Goal: Download file/media

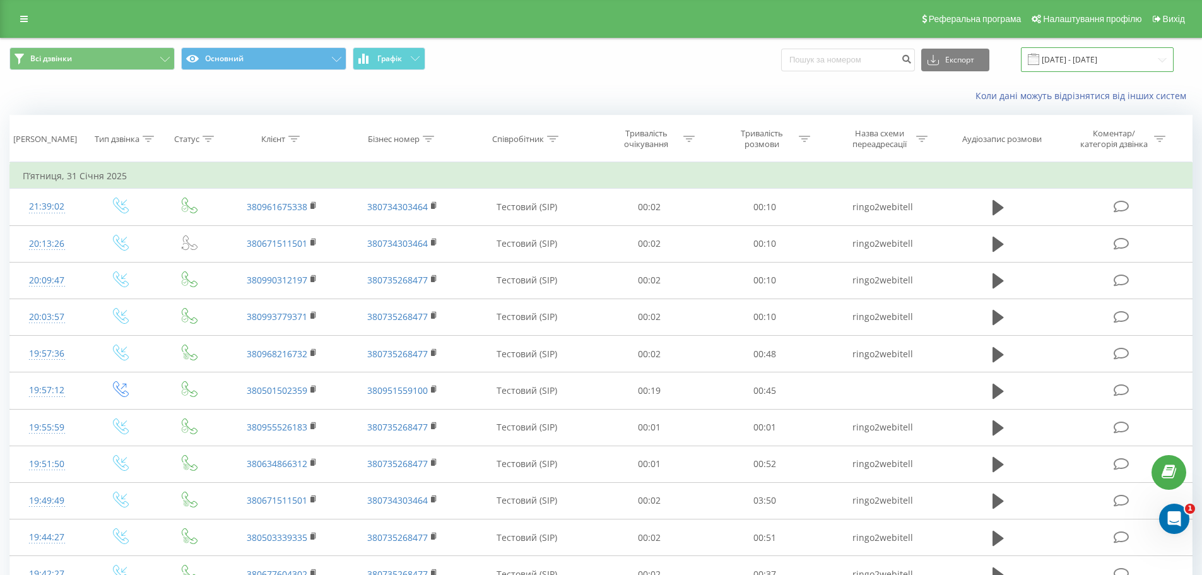
click at [1080, 65] on input "[DATE] - [DATE]" at bounding box center [1097, 59] width 153 height 25
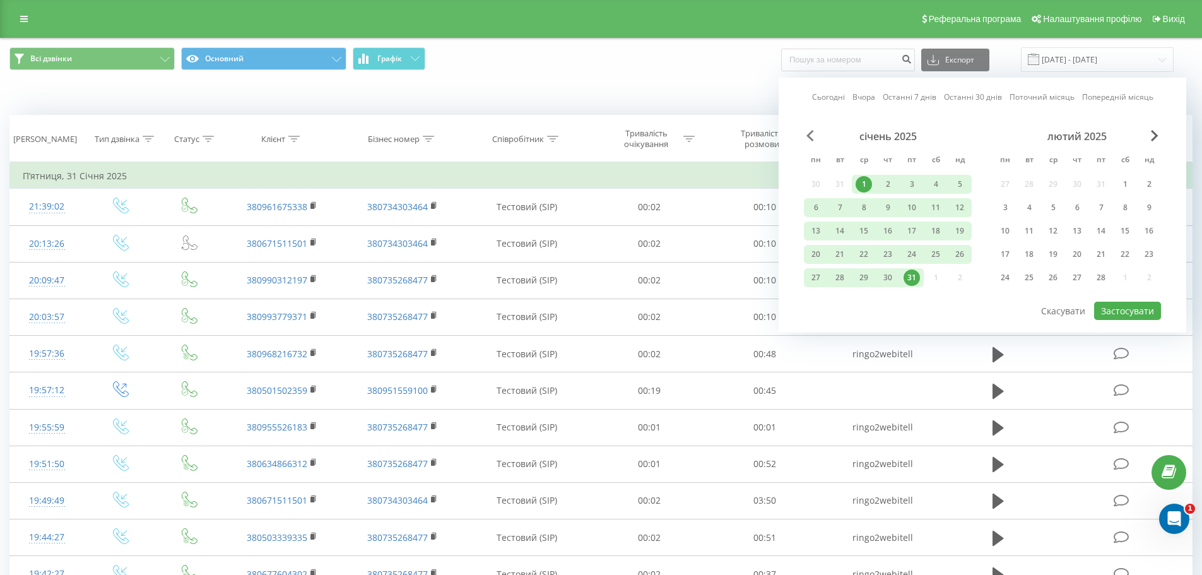
click at [810, 134] on span "Previous Month" at bounding box center [811, 135] width 8 height 11
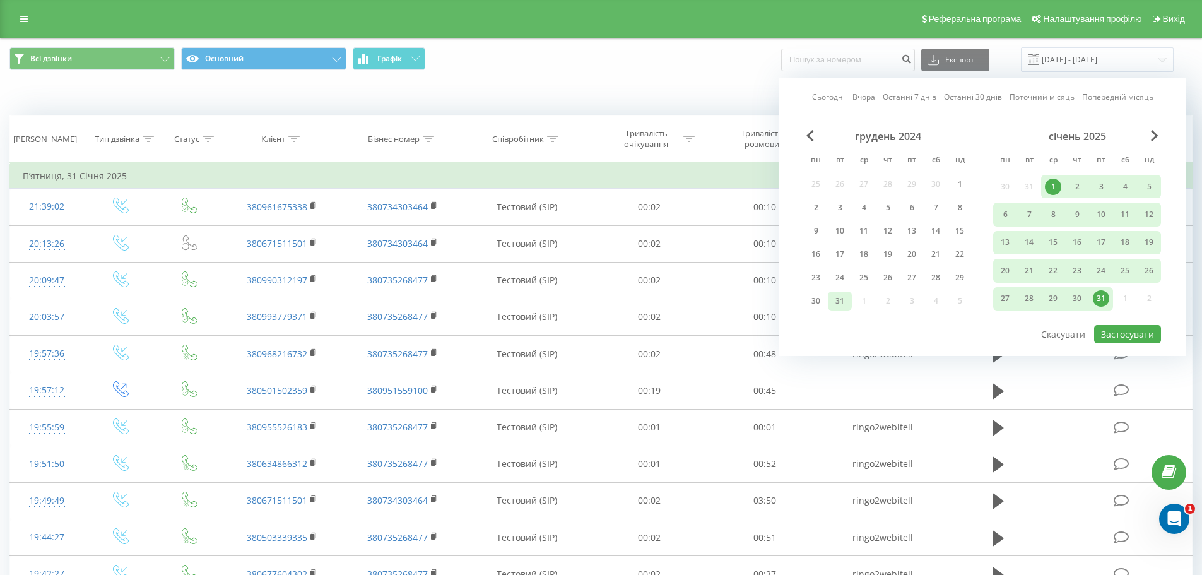
click at [838, 306] on div "31" at bounding box center [840, 301] width 16 height 16
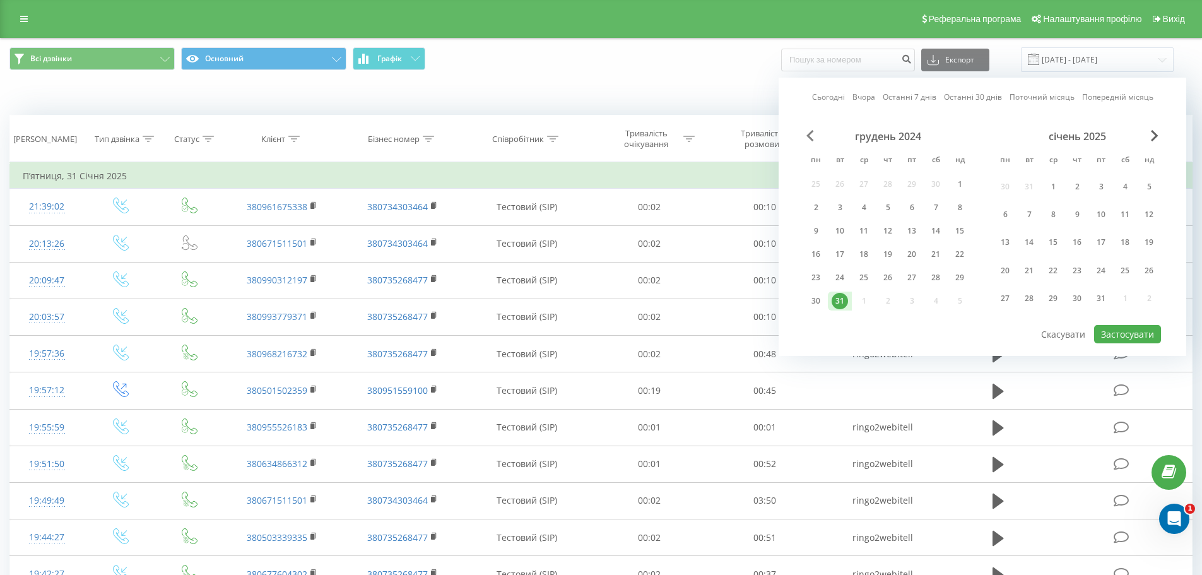
click at [810, 136] on span "Previous Month" at bounding box center [811, 135] width 8 height 11
click at [917, 189] on div "1" at bounding box center [912, 187] width 16 height 16
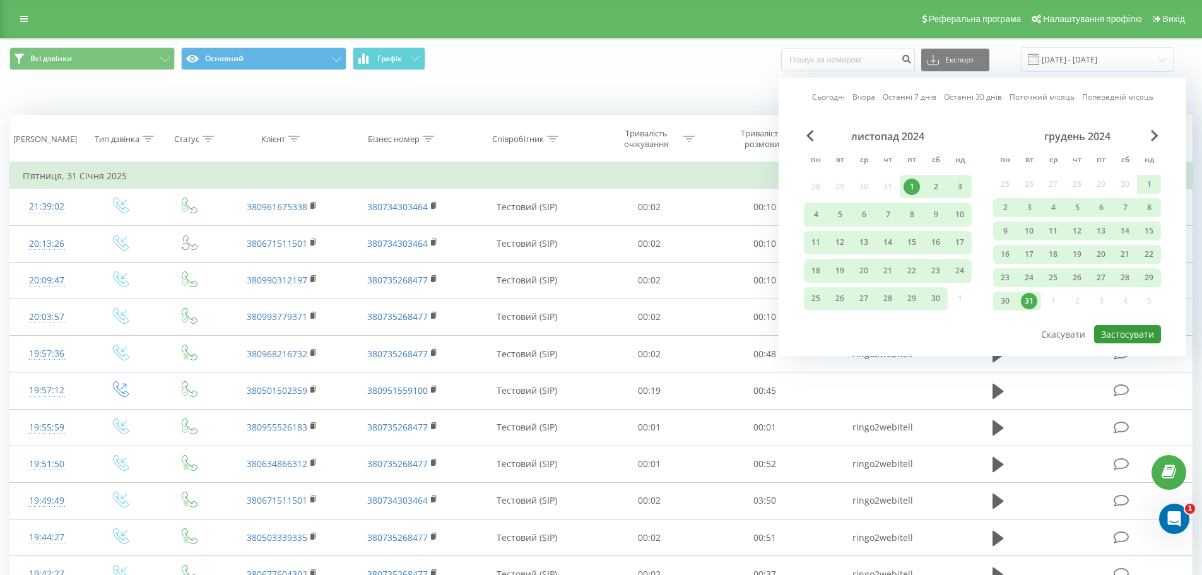
click at [1125, 341] on button "Застосувати" at bounding box center [1127, 334] width 67 height 18
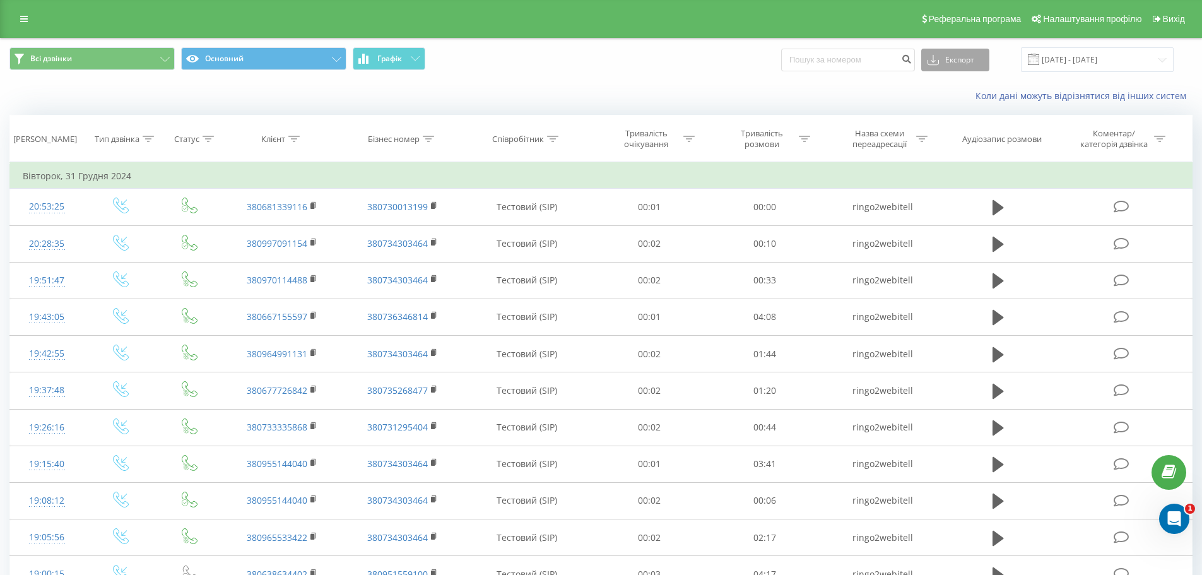
click at [981, 57] on button "Експорт" at bounding box center [956, 60] width 68 height 23
click at [964, 128] on div ".xlsx" at bounding box center [955, 128] width 67 height 23
click at [865, 42] on div "Всі дзвінки Основний Графік Експорт .csv .xls .xlsx [DATE] - [DATE]" at bounding box center [601, 60] width 1201 height 42
click at [1101, 56] on input "[DATE] - [DATE]" at bounding box center [1097, 59] width 153 height 25
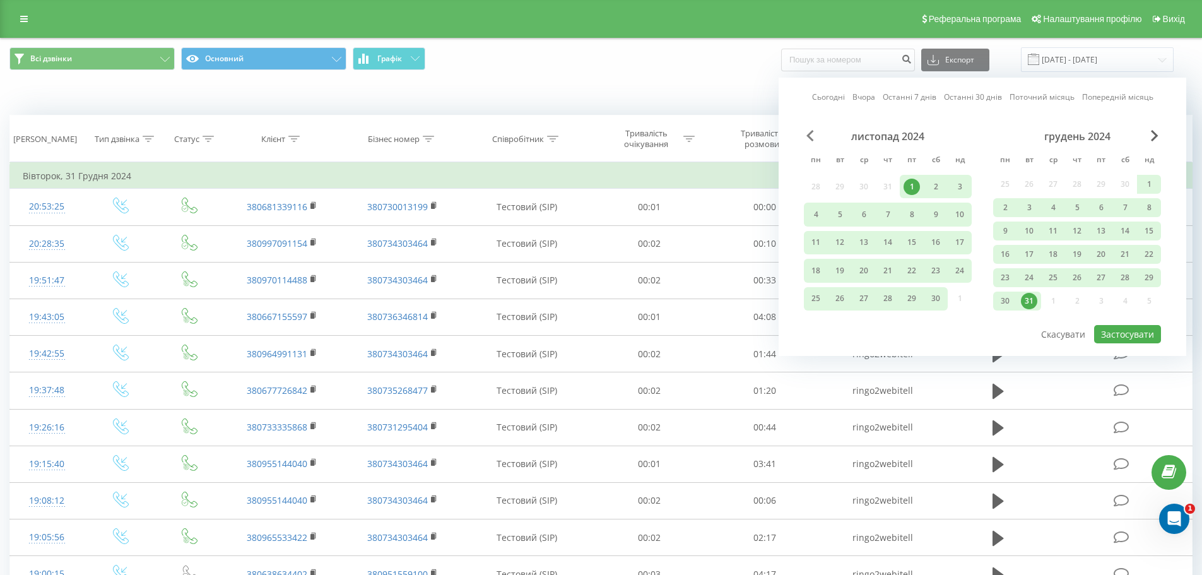
click at [810, 137] on span "Previous Month" at bounding box center [811, 135] width 8 height 11
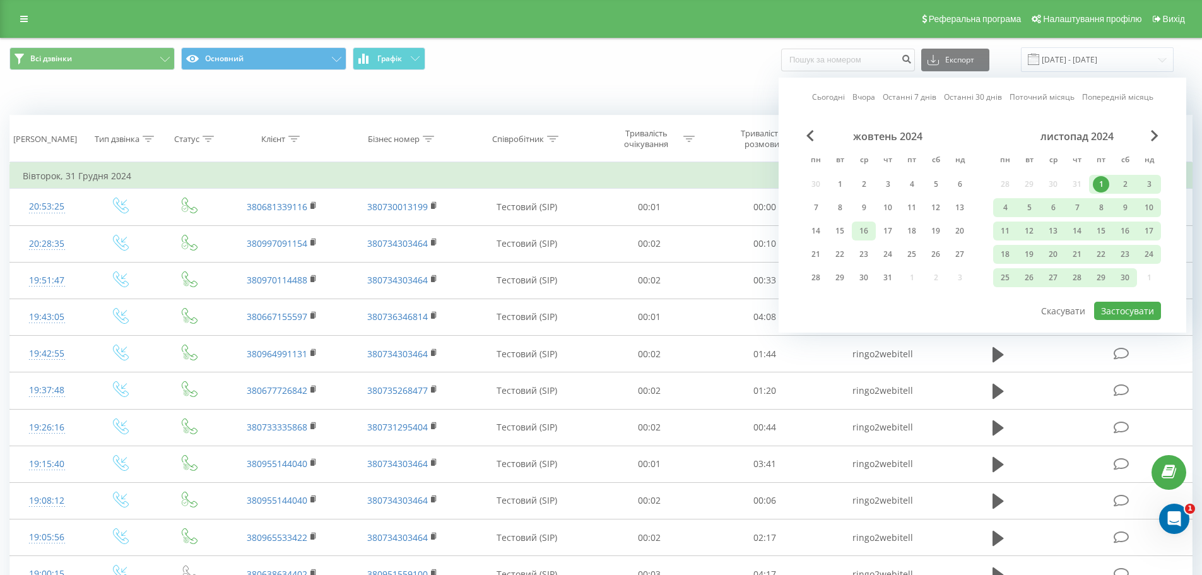
drag, startPoint x: 876, startPoint y: 275, endPoint x: 853, endPoint y: 228, distance: 51.9
click at [876, 275] on div "31" at bounding box center [888, 277] width 24 height 19
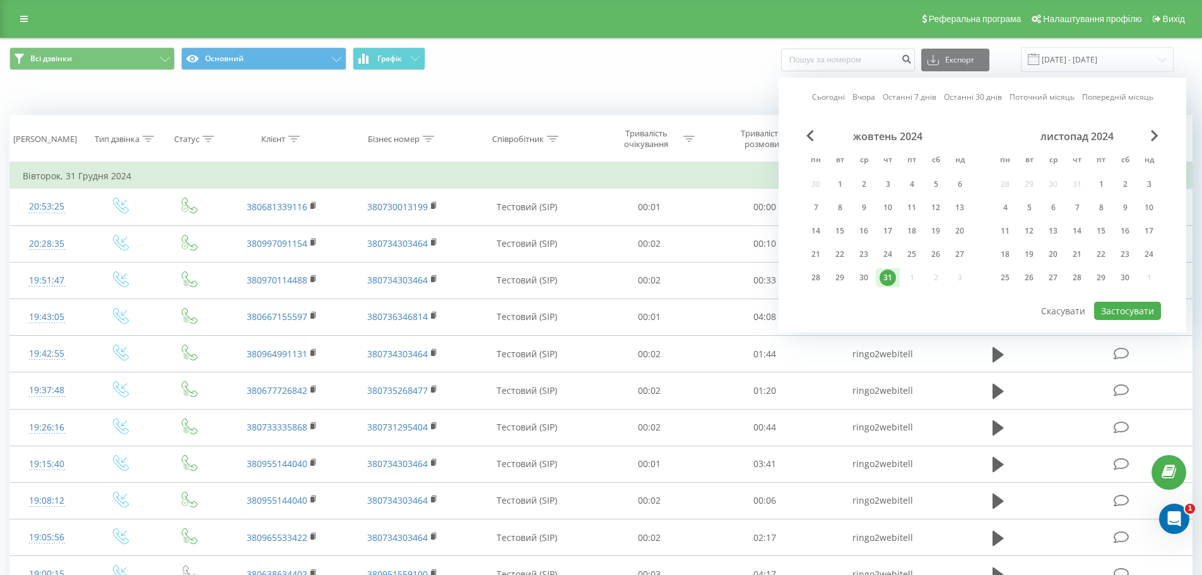
click at [812, 129] on div "Сьогодні Вчора Останні 7 днів Останні 30 днів Поточний місяць Попередній місяць…" at bounding box center [983, 205] width 408 height 255
click at [810, 145] on div "жовтень 2024 пн вт ср чт пт сб нд 30 1 2 3 4 5 6 7 8 9 10 11 12 13 14 15 16 17 …" at bounding box center [888, 211] width 168 height 162
click at [810, 138] on span "Previous Month" at bounding box center [811, 135] width 8 height 11
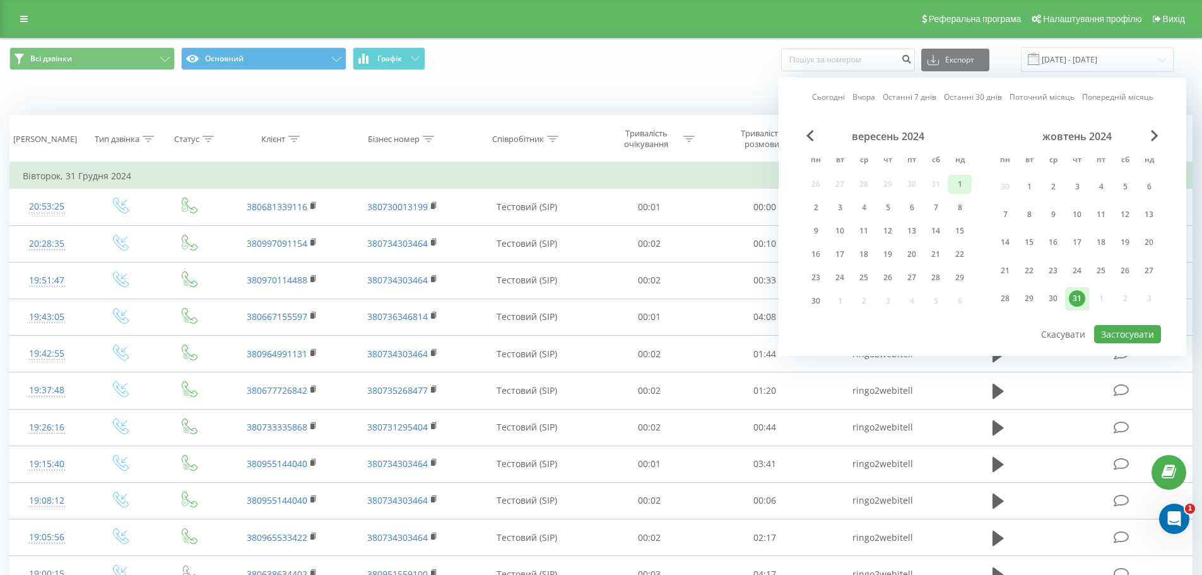
click at [961, 182] on div "1" at bounding box center [960, 184] width 16 height 16
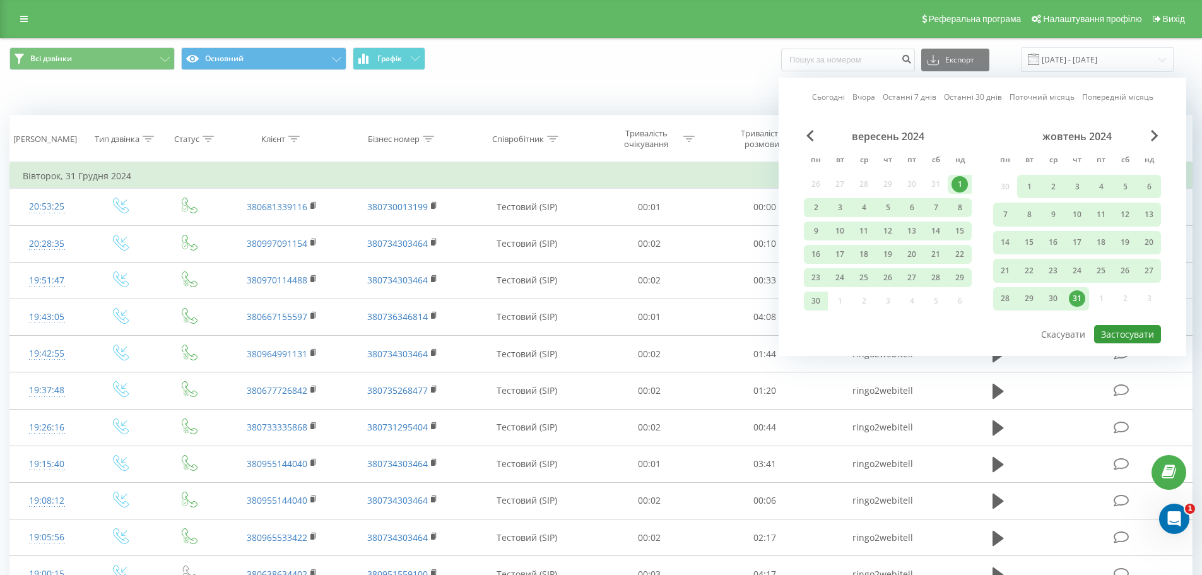
click at [1104, 335] on button "Застосувати" at bounding box center [1127, 334] width 67 height 18
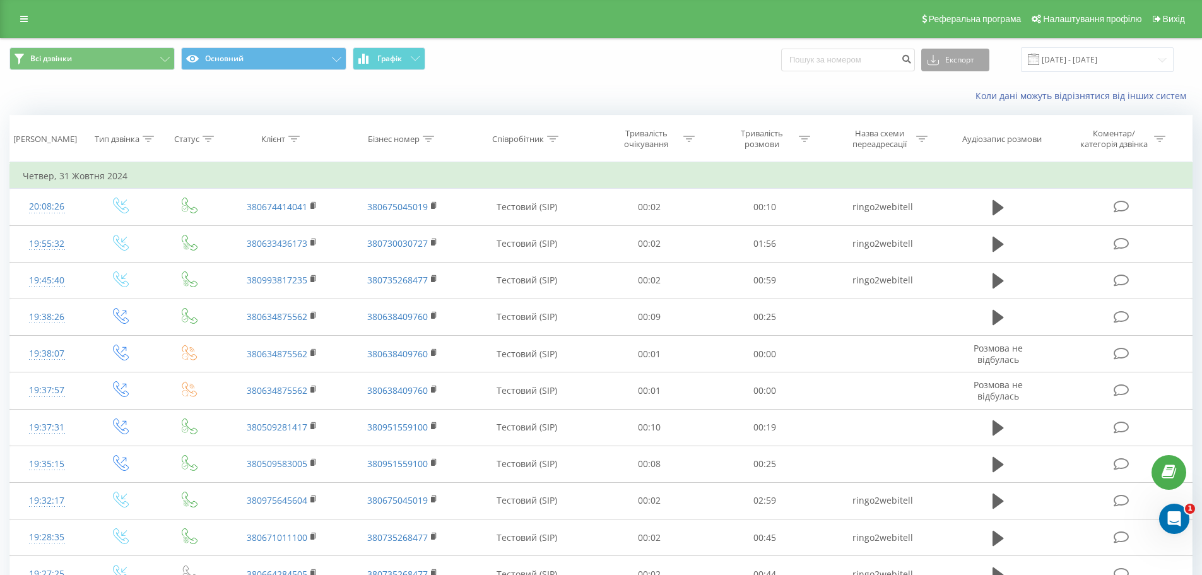
click at [990, 49] on button "Експорт" at bounding box center [956, 60] width 68 height 23
click at [951, 132] on span ".xlsx" at bounding box center [941, 128] width 18 height 12
click at [770, 54] on div "Всі дзвінки Основний Графік Експорт .csv .xls .xlsx [DATE] - [DATE]" at bounding box center [600, 59] width 1183 height 25
click at [756, 80] on div "Всі дзвінки Основний Графік Експорт .csv .xls .xlsx [DATE] - [DATE]" at bounding box center [601, 60] width 1201 height 42
click at [1081, 61] on input "[DATE] - [DATE]" at bounding box center [1097, 59] width 153 height 25
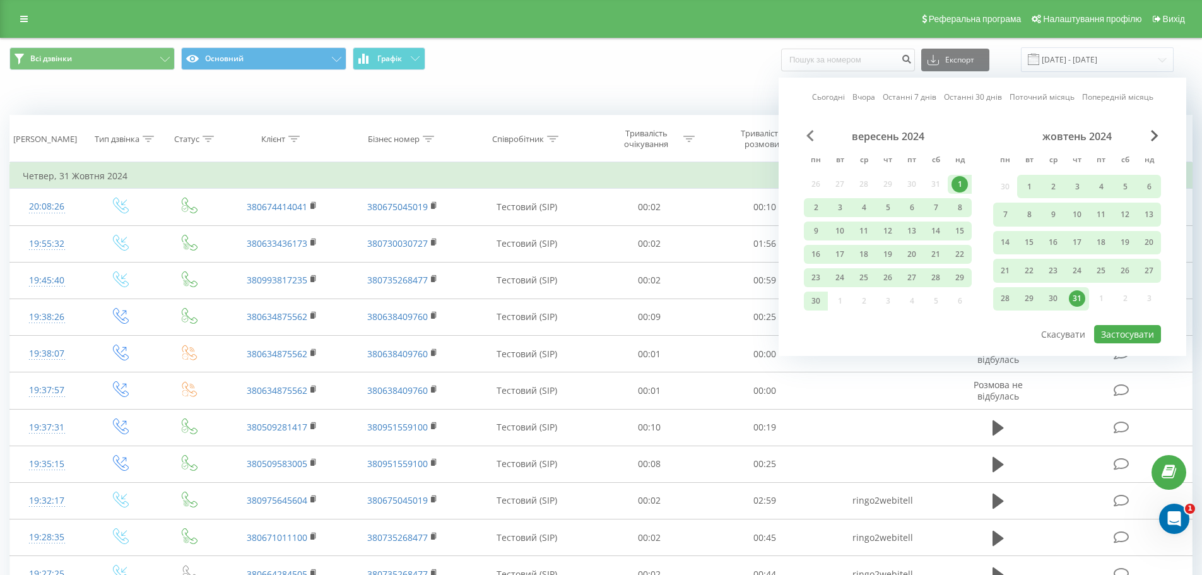
click at [813, 134] on span "Previous Month" at bounding box center [811, 135] width 8 height 11
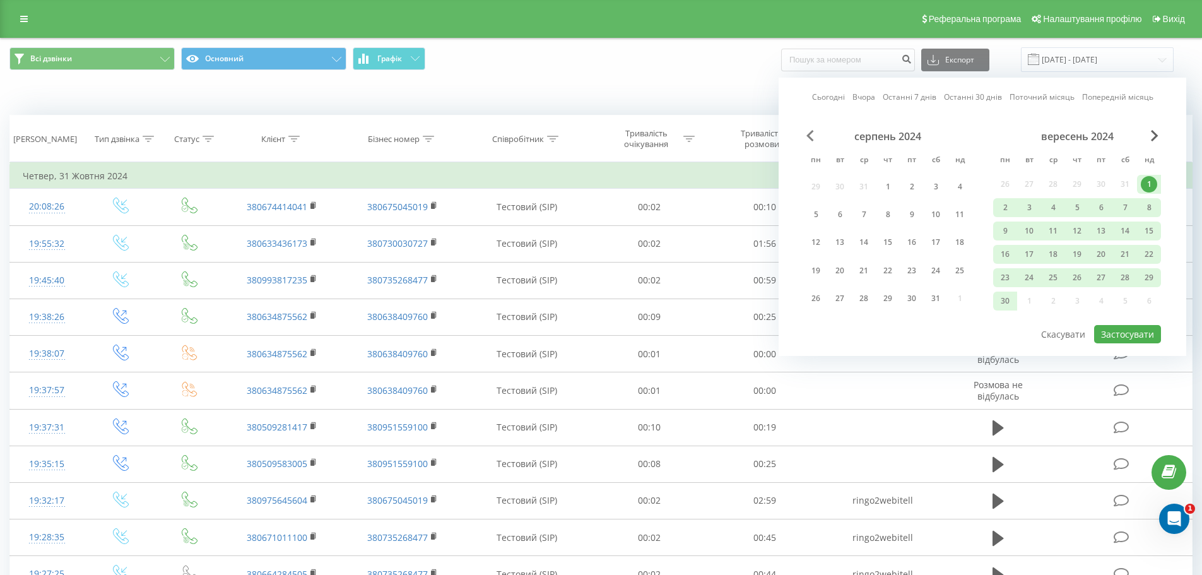
click at [807, 132] on span "Previous Month" at bounding box center [811, 135] width 8 height 11
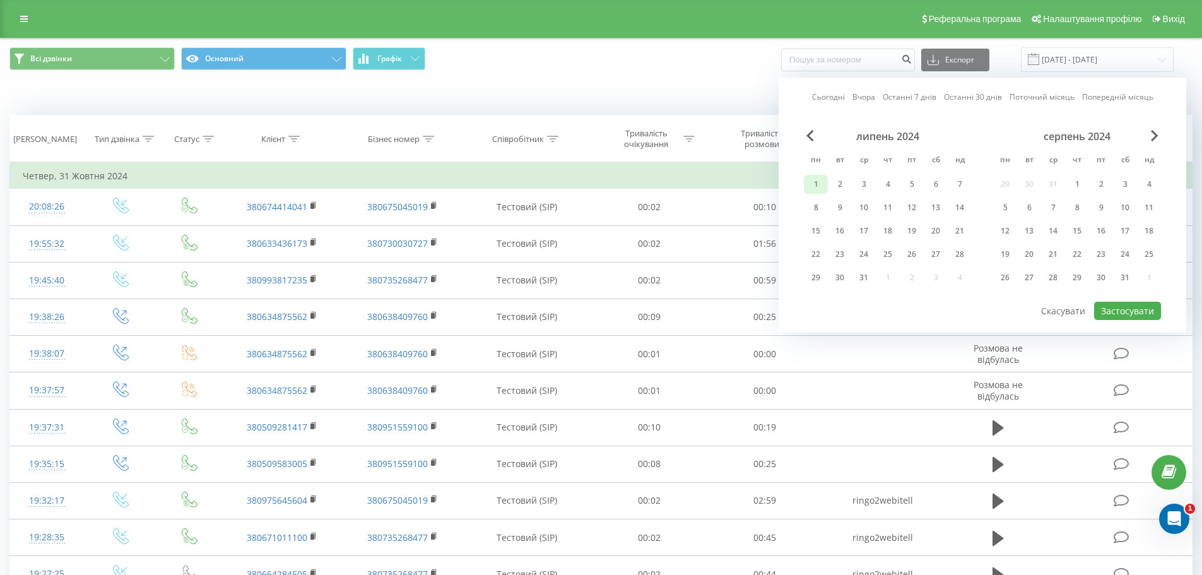
click at [814, 181] on div "1" at bounding box center [816, 184] width 16 height 16
click at [1120, 282] on div "31" at bounding box center [1125, 278] width 16 height 16
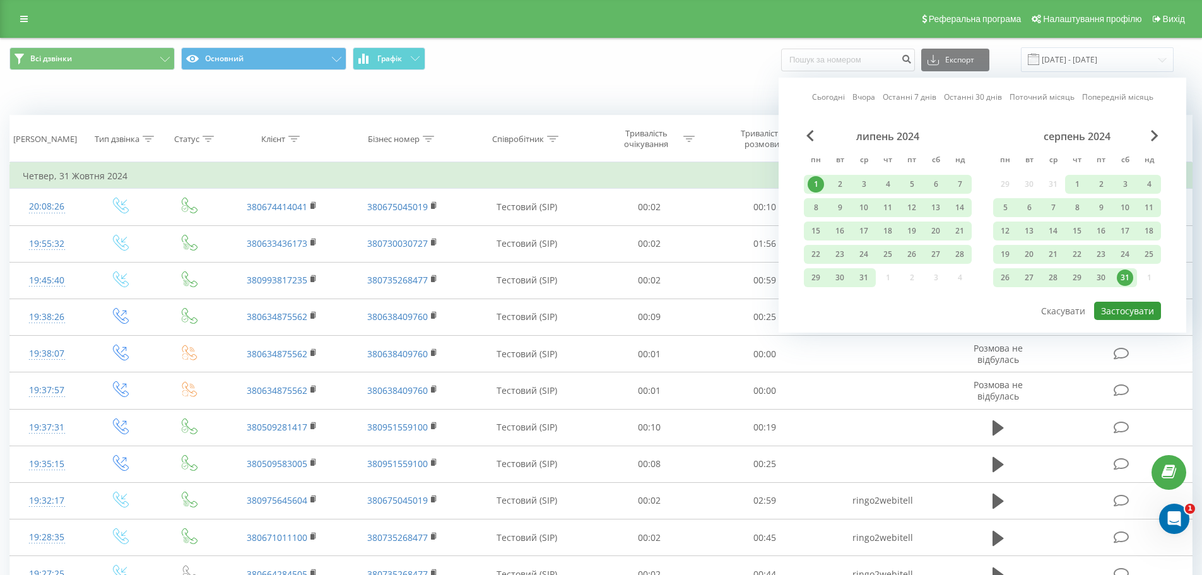
click at [1131, 314] on button "Застосувати" at bounding box center [1127, 311] width 67 height 18
type input "[DATE] - [DATE]"
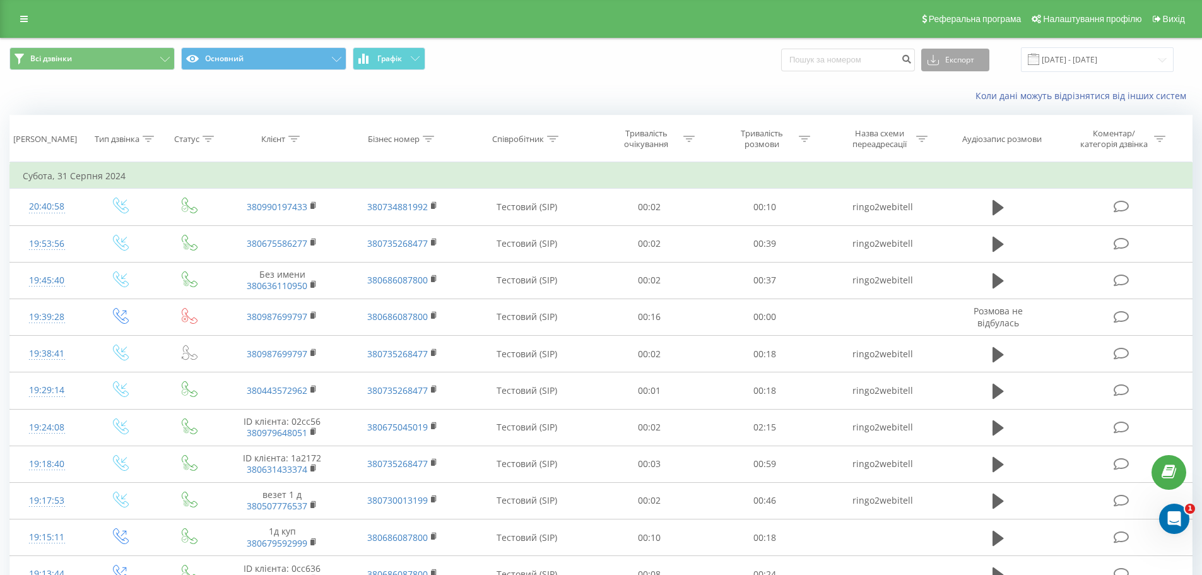
click at [990, 70] on button "Експорт" at bounding box center [956, 60] width 68 height 23
click at [964, 125] on div ".xlsx" at bounding box center [955, 128] width 67 height 23
